Goal: Obtain resource: Obtain resource

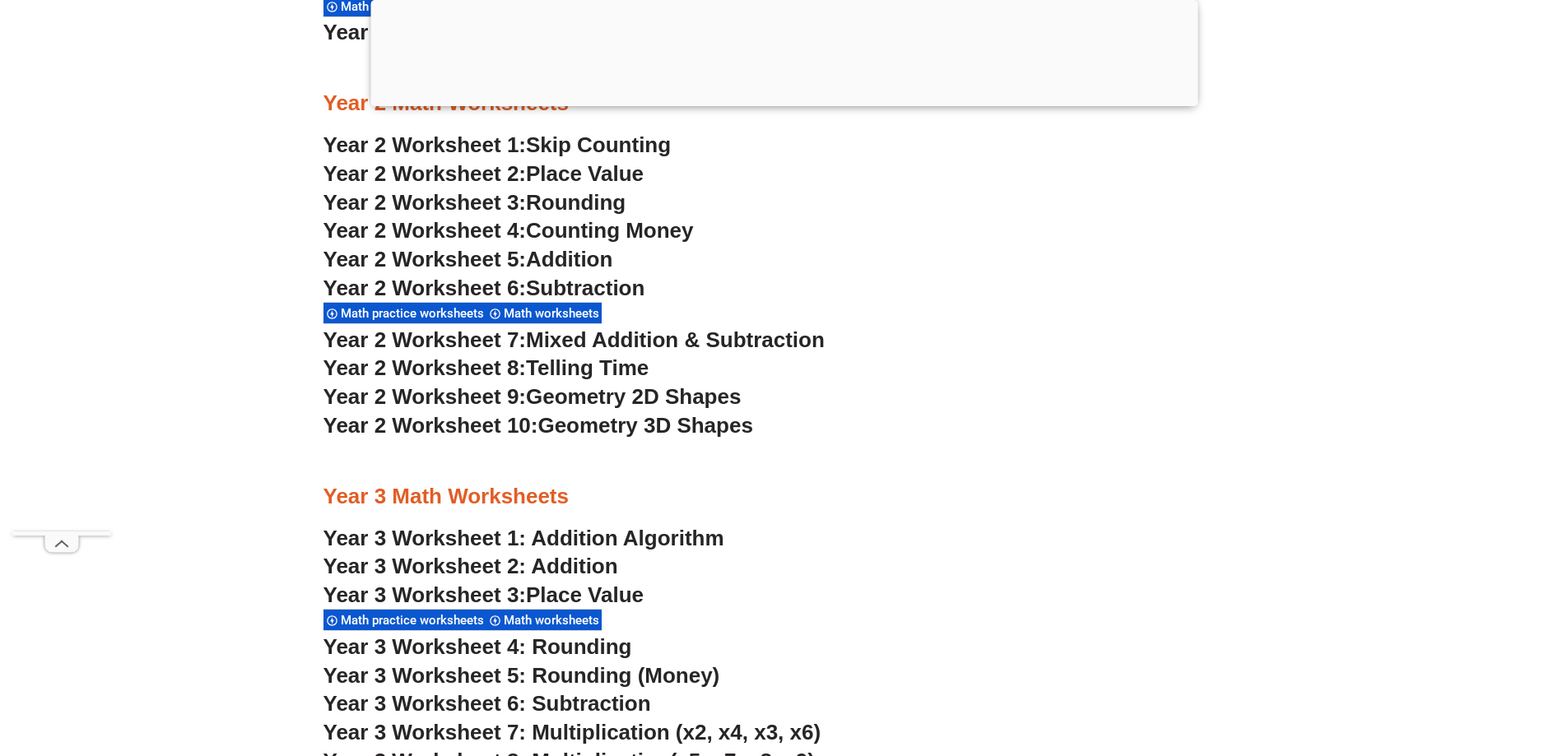
scroll to position [2054, 0]
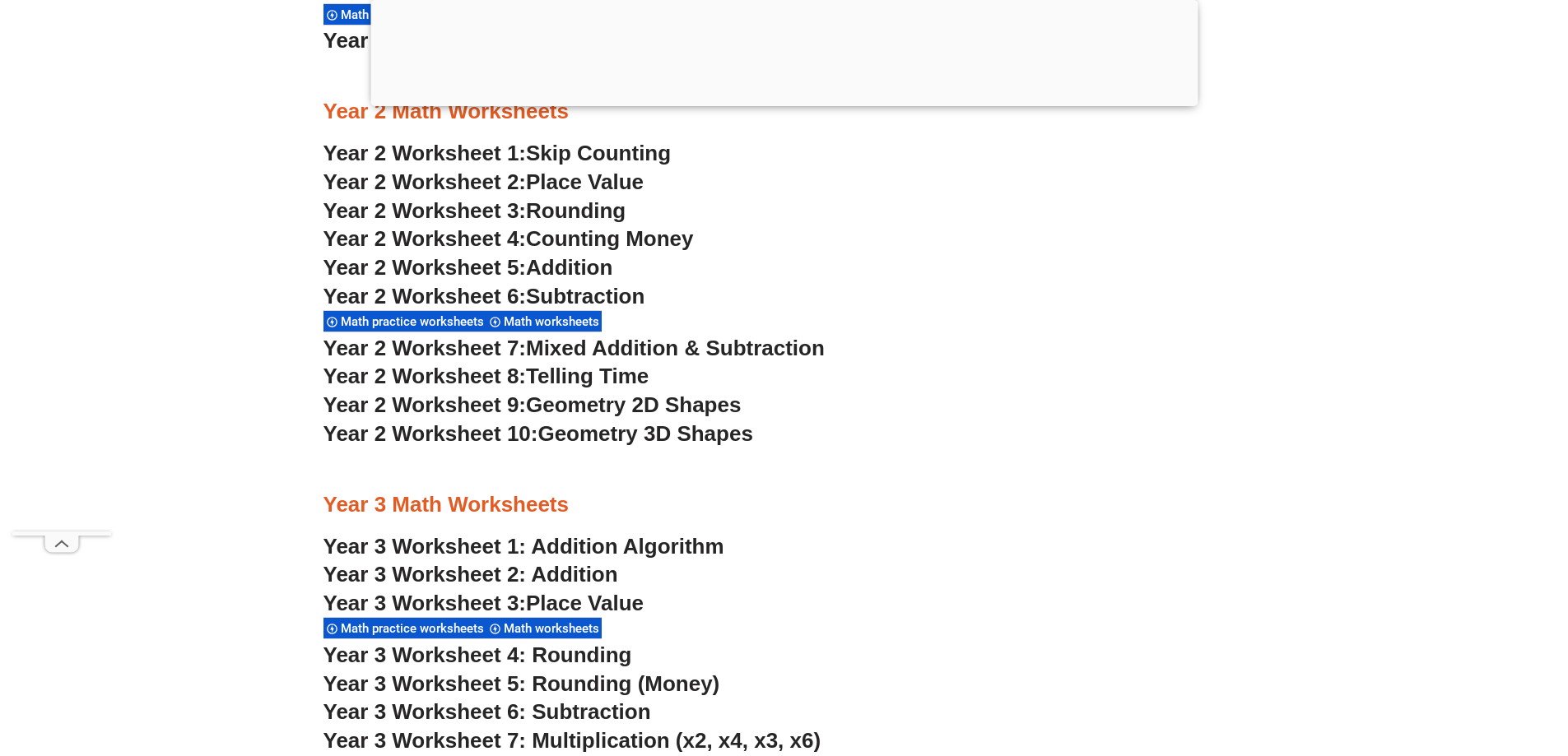
click at [426, 324] on span "Math practice worksheets" at bounding box center [414, 321] width 148 height 15
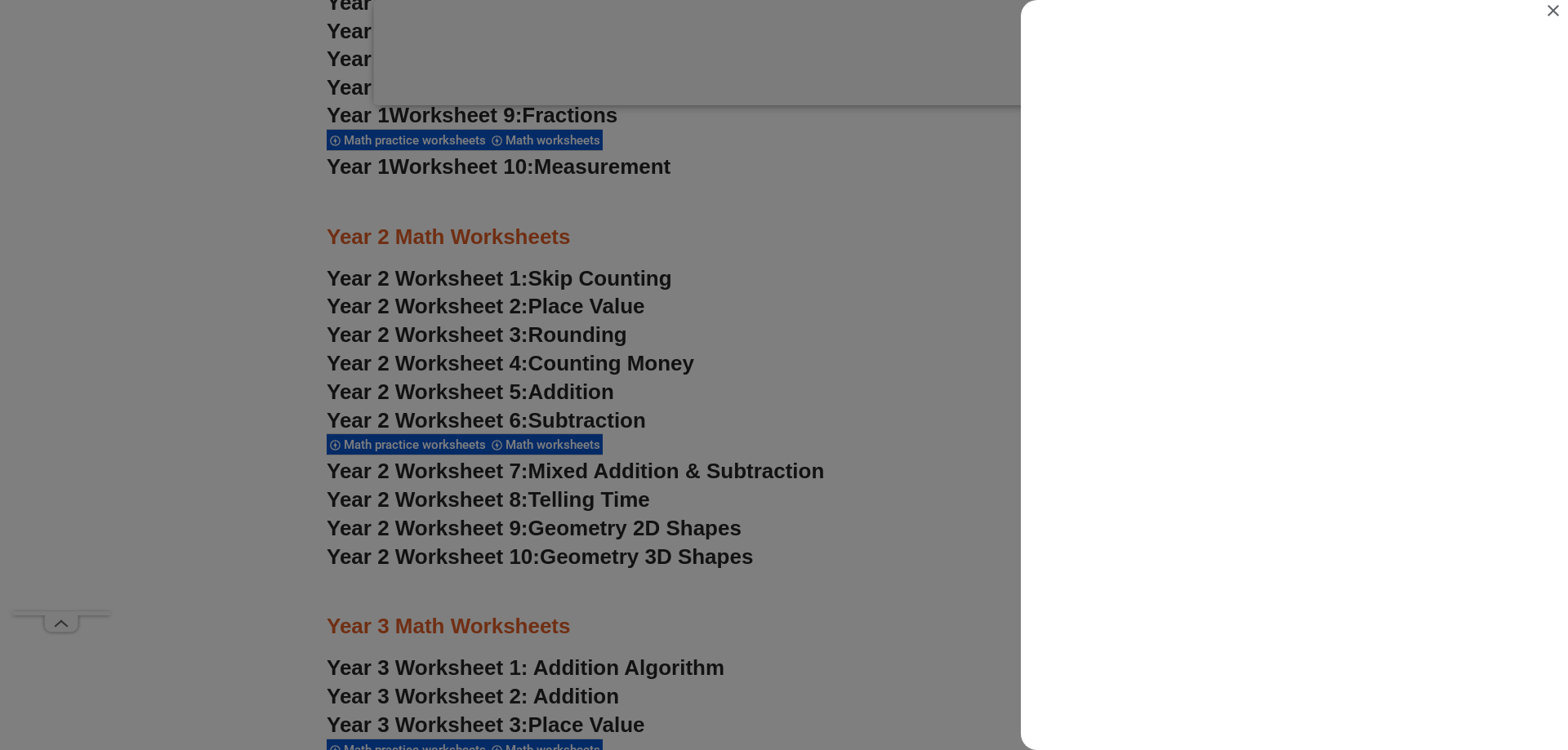
scroll to position [0, 0]
click at [1555, 15] on icon "Close" at bounding box center [1552, 10] width 11 height 11
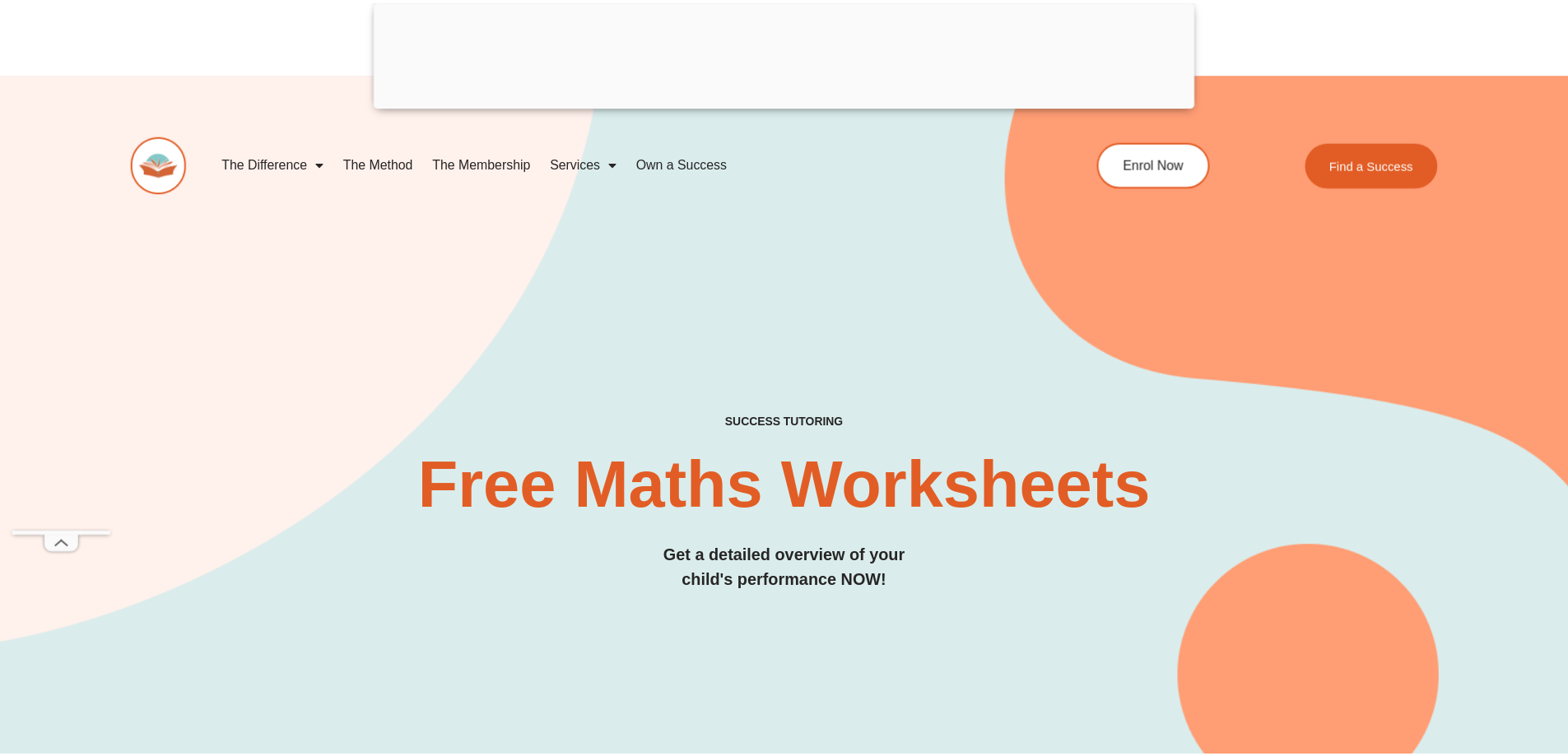
scroll to position [2054, 0]
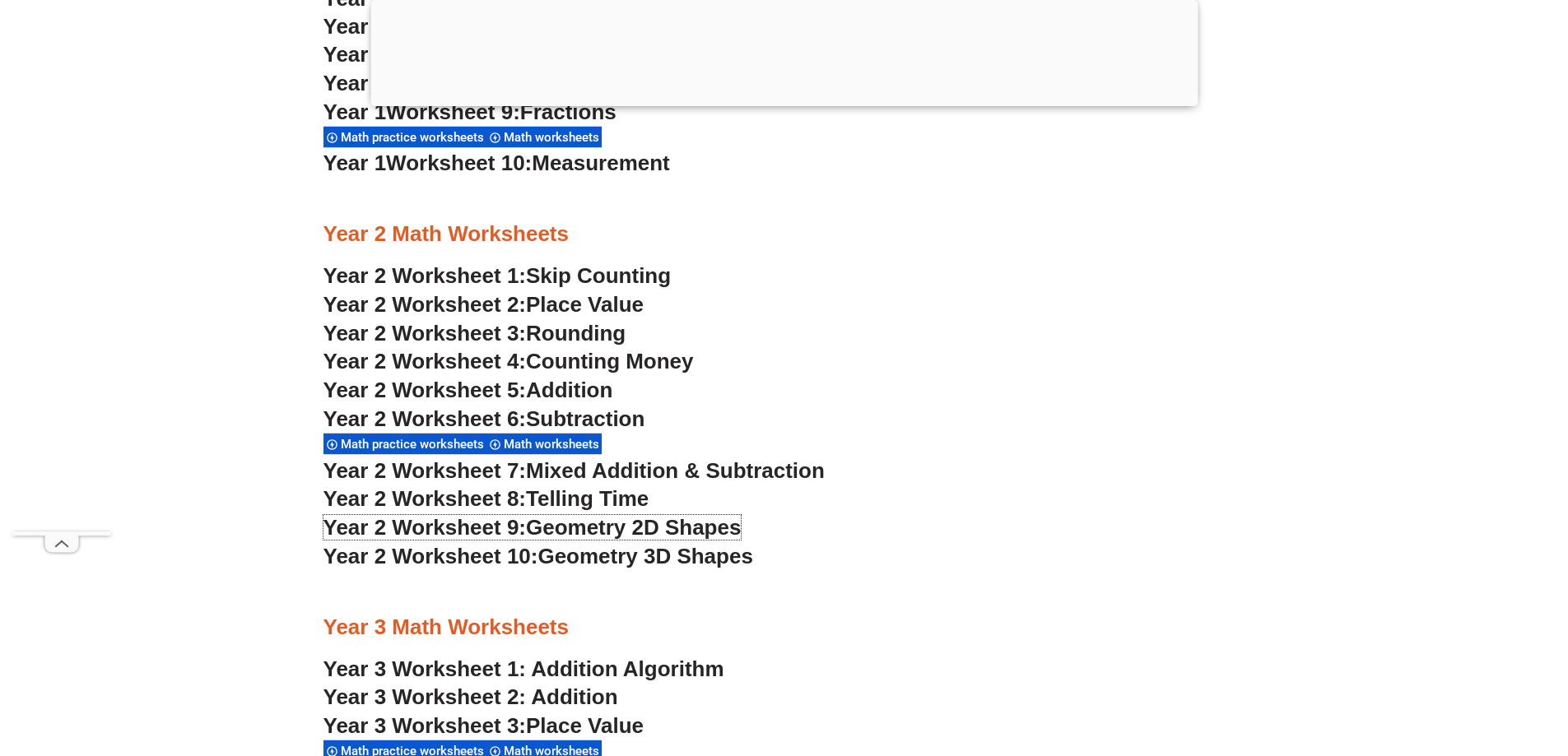
click at [449, 531] on span "Year 2 Worksheet 9:" at bounding box center [425, 528] width 203 height 24
click at [485, 559] on span "Year 2 Worksheet 10:" at bounding box center [430, 556] width 214 height 24
click at [573, 501] on span "Telling Time" at bounding box center [587, 499] width 122 height 24
click at [435, 467] on span "Year 2 Worksheet 7:" at bounding box center [425, 471] width 203 height 24
click at [427, 279] on span "Year 2 Worksheet 1:" at bounding box center [425, 276] width 203 height 24
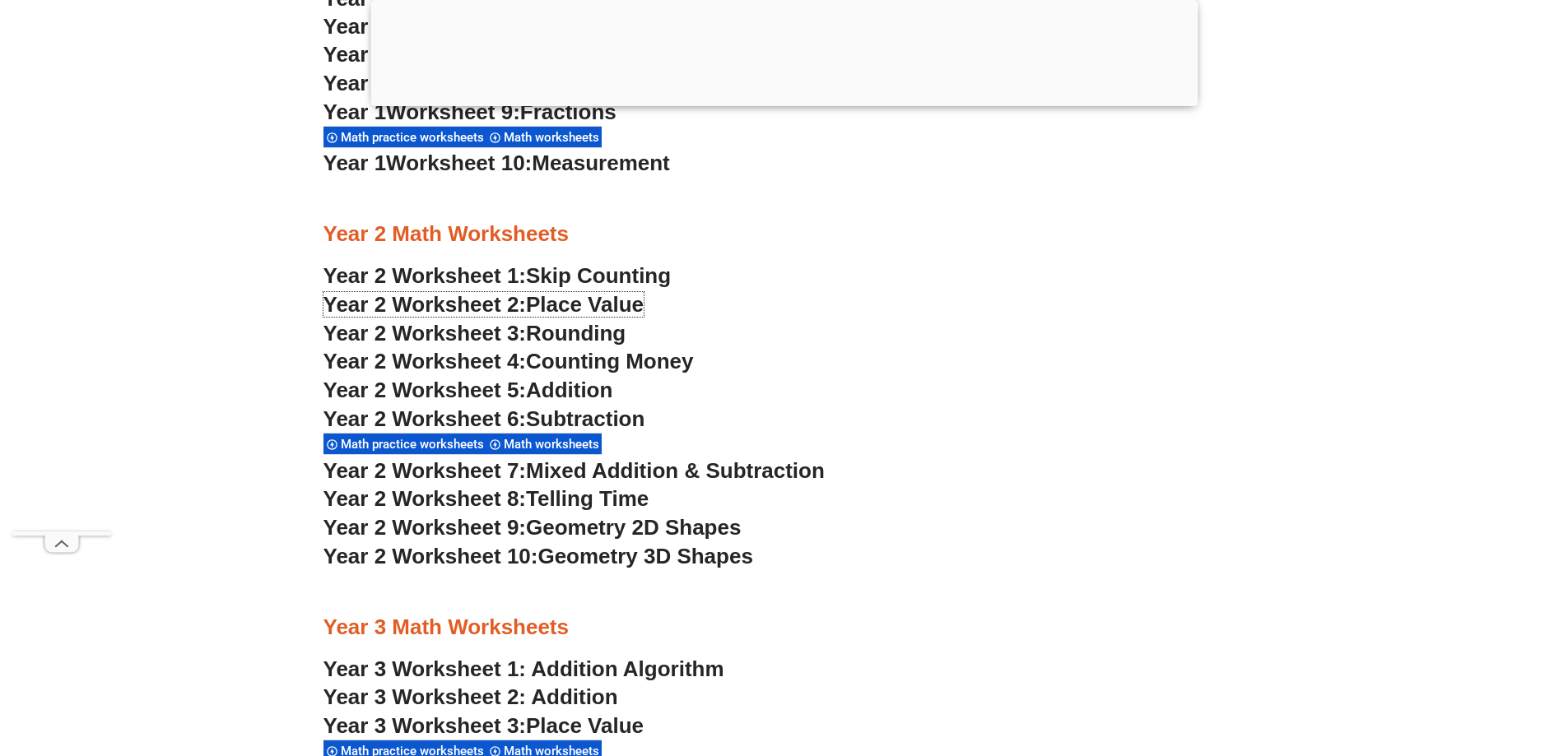
click at [489, 299] on span "Year 2 Worksheet 2:" at bounding box center [425, 304] width 203 height 24
click at [508, 333] on span "Year 2 Worksheet 3:" at bounding box center [425, 333] width 203 height 24
click at [585, 360] on span "Counting Money" at bounding box center [610, 361] width 168 height 24
click at [531, 388] on span "Addition" at bounding box center [569, 390] width 87 height 24
click at [519, 416] on span "Year 2 Worksheet 6:" at bounding box center [425, 419] width 203 height 24
